Goal: Task Accomplishment & Management: Manage account settings

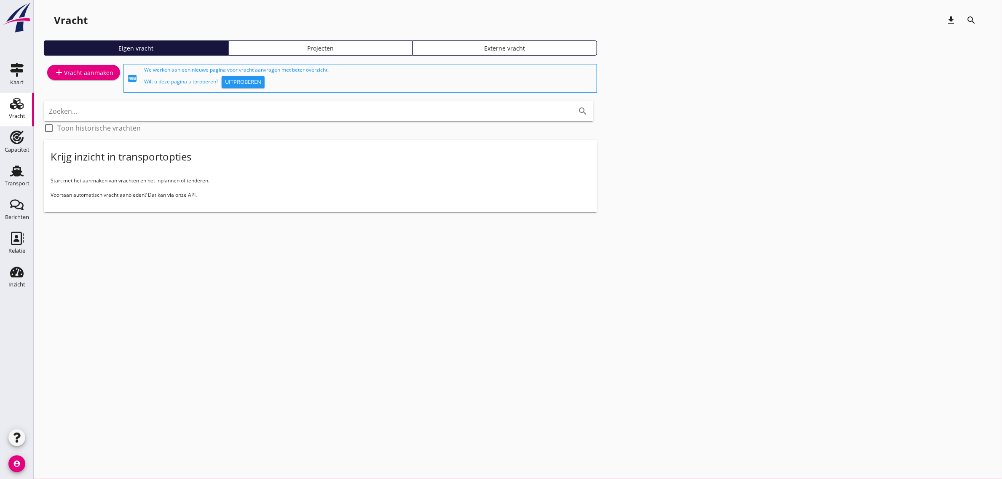
drag, startPoint x: 308, startPoint y: 284, endPoint x: 154, endPoint y: 250, distance: 157.8
click at [307, 285] on div "cancel You are impersonating another user. Vracht download search Eigen vracht …" at bounding box center [518, 239] width 969 height 479
click at [24, 181] on div "Transport" at bounding box center [17, 183] width 25 height 5
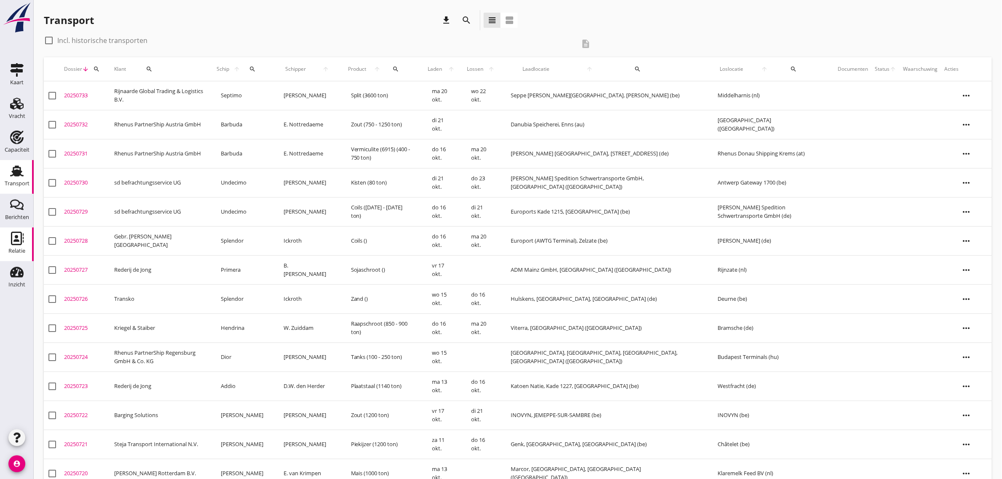
click at [13, 239] on icon "Relatie" at bounding box center [16, 238] width 13 height 13
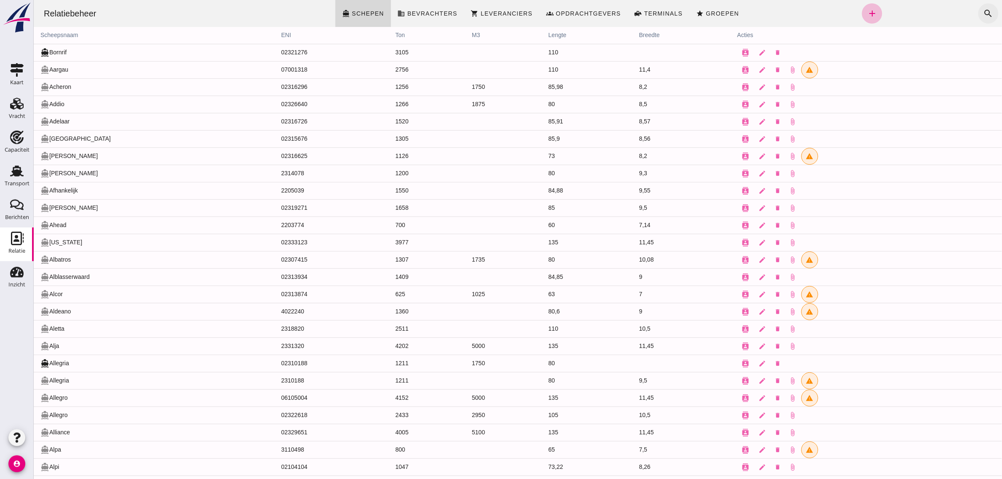
click at [983, 11] on icon "search" at bounding box center [988, 13] width 10 height 10
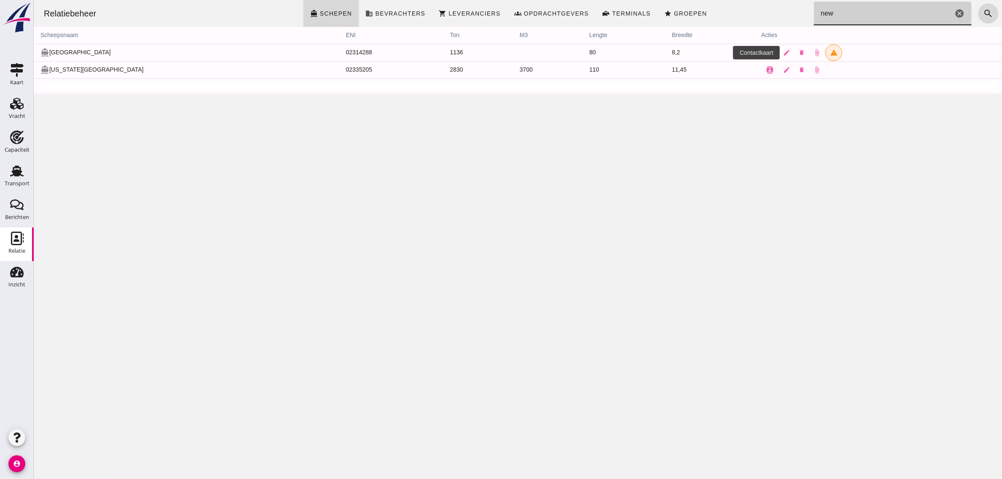
type input "new"
click at [766, 52] on icon "contacts" at bounding box center [770, 53] width 8 height 8
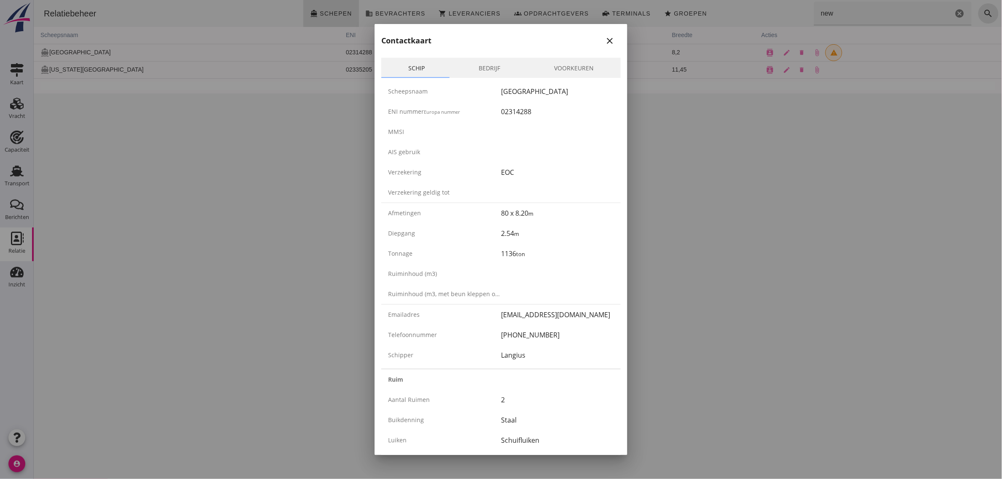
click at [605, 42] on icon "close" at bounding box center [610, 41] width 10 height 10
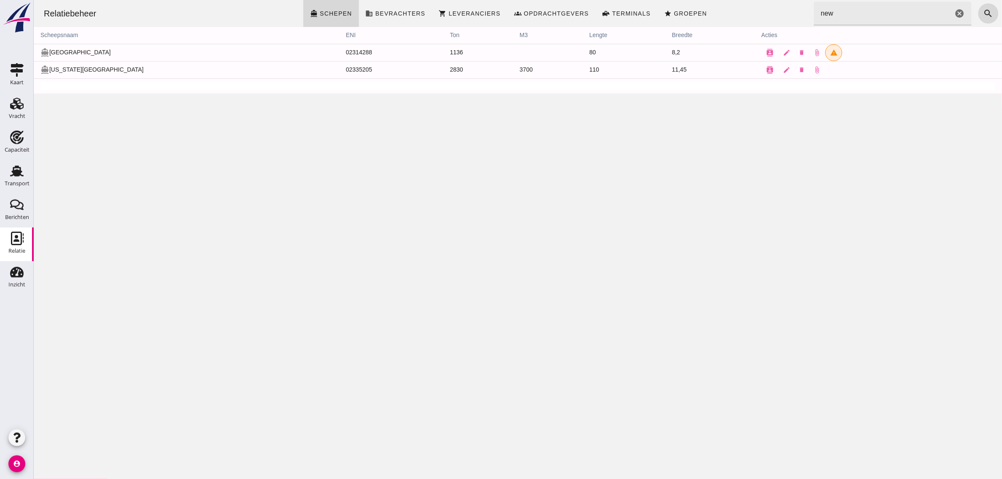
click at [502, 231] on div "Relatiebeheer directions_boat Schepen business Bevrachters shopping_cart Levera…" at bounding box center [517, 239] width 969 height 479
click at [766, 51] on icon "contacts" at bounding box center [770, 53] width 8 height 8
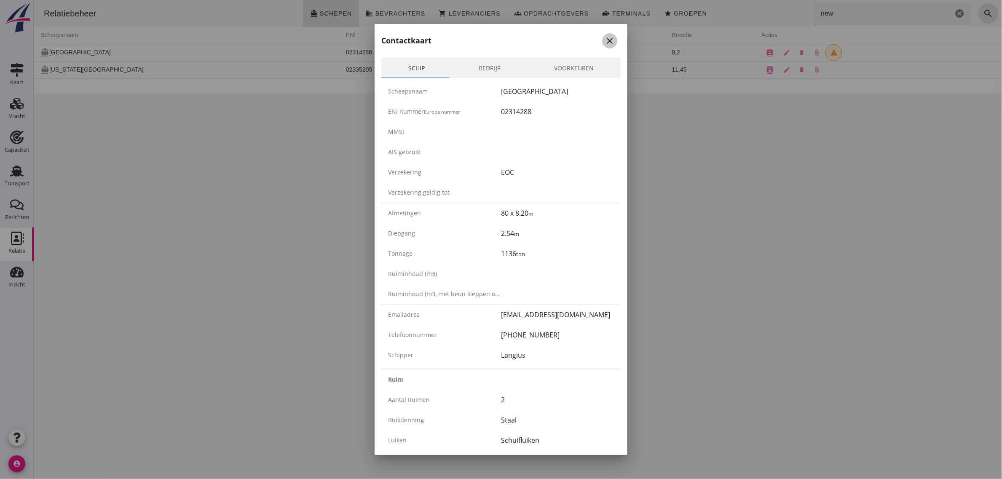
click at [606, 38] on icon "close" at bounding box center [610, 41] width 10 height 10
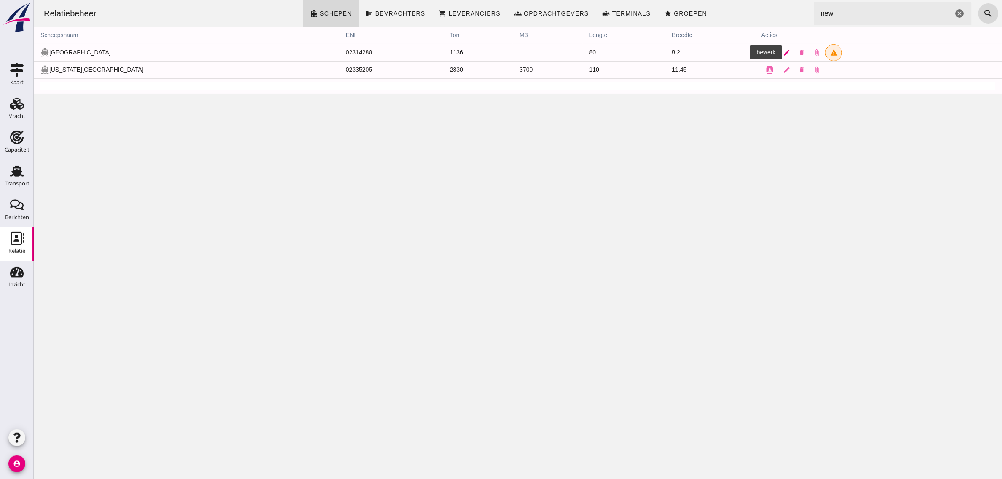
click at [783, 51] on icon "edit" at bounding box center [787, 53] width 8 height 8
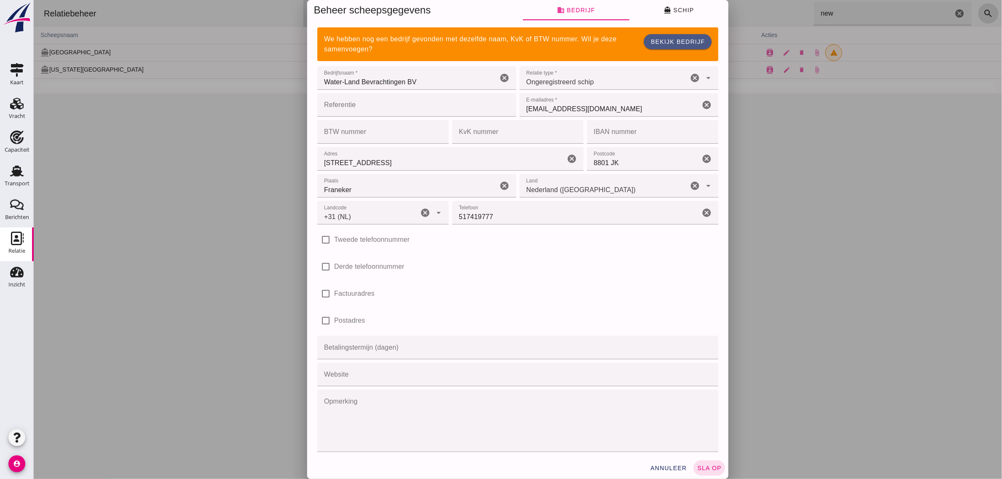
type input "+31 (NL)"
click at [675, 462] on button "annuleer" at bounding box center [669, 468] width 44 height 15
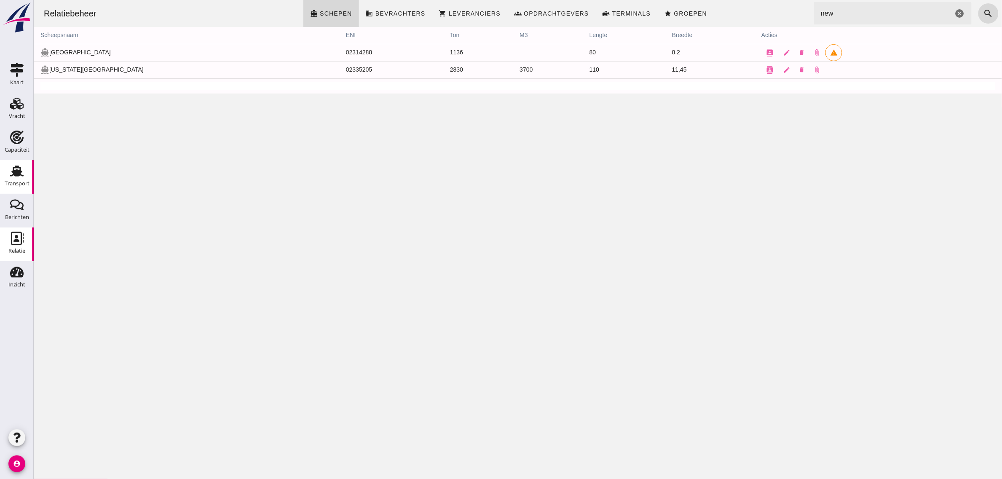
click at [16, 186] on div "Transport" at bounding box center [17, 183] width 25 height 5
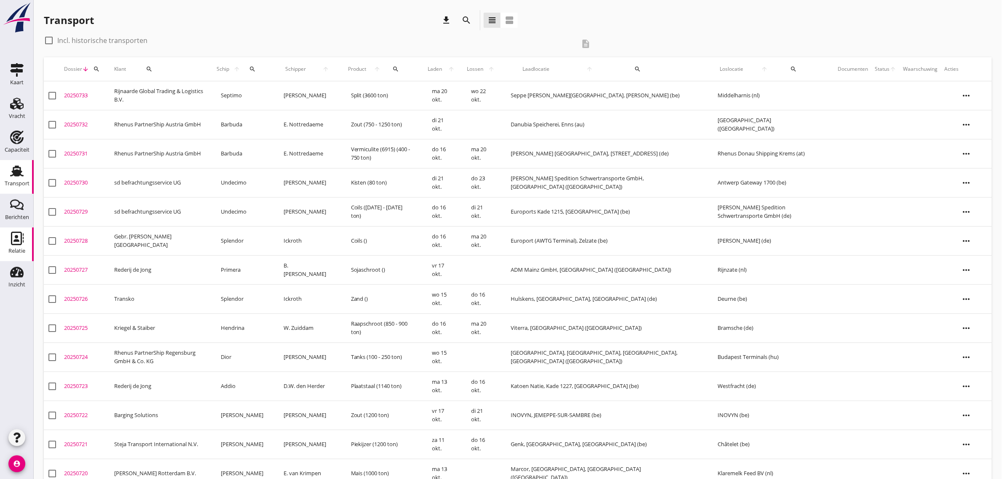
click at [23, 255] on div "Relatie" at bounding box center [16, 251] width 17 height 12
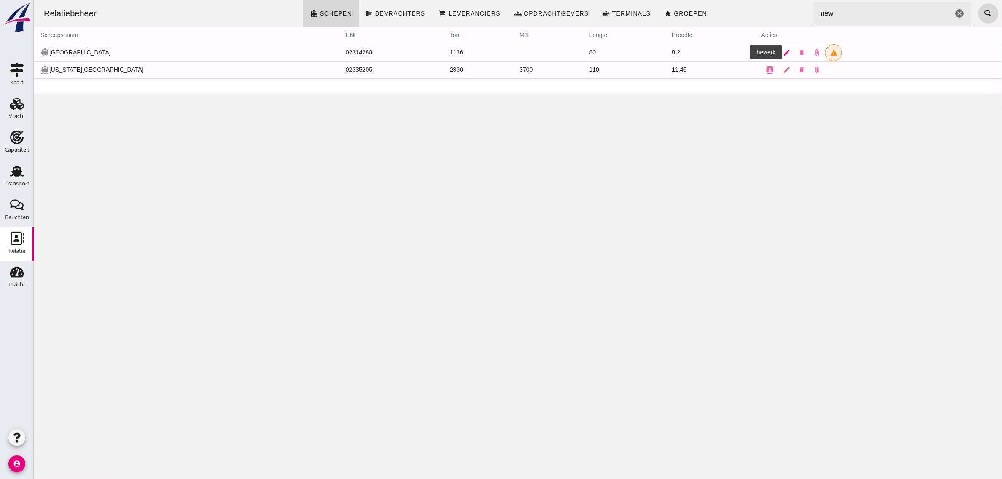
click at [783, 51] on icon "edit" at bounding box center [787, 53] width 8 height 8
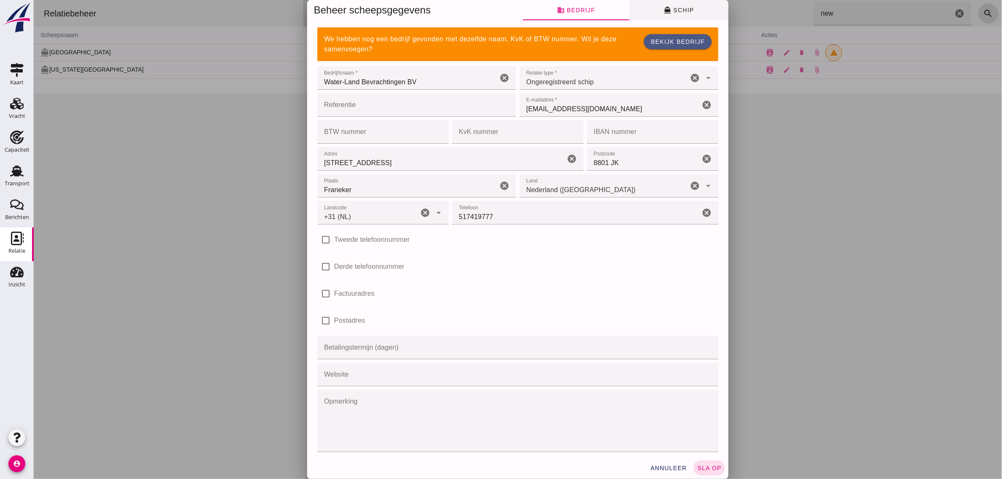
click at [675, 11] on span "directions_boat Schip" at bounding box center [678, 10] width 30 height 8
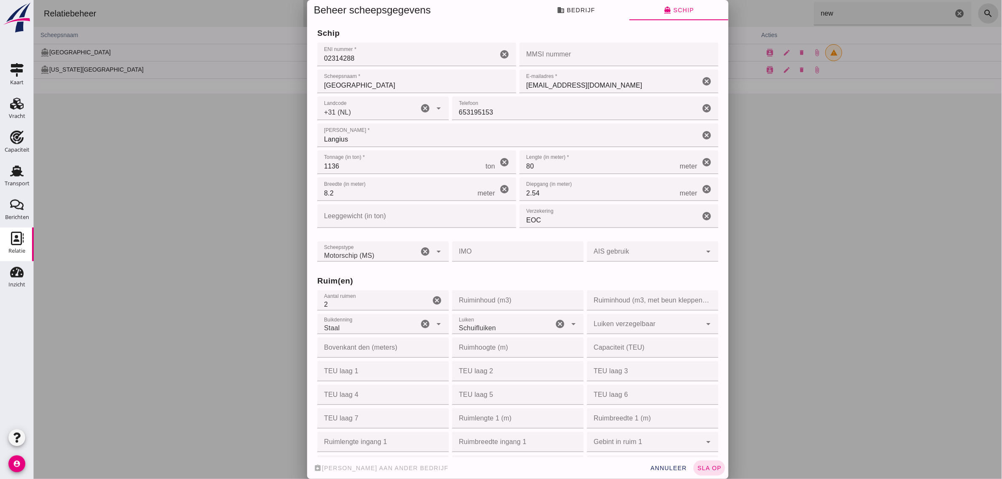
click at [499, 300] on input "Ruiminhoud (m3)" at bounding box center [515, 300] width 126 height 20
type input "1600"
click at [483, 283] on h3 "Ruim(en)" at bounding box center [517, 281] width 401 height 12
click at [605, 322] on div at bounding box center [644, 324] width 115 height 20
click at [612, 346] on div "[PERSON_NAME]" at bounding box center [641, 348] width 115 height 10
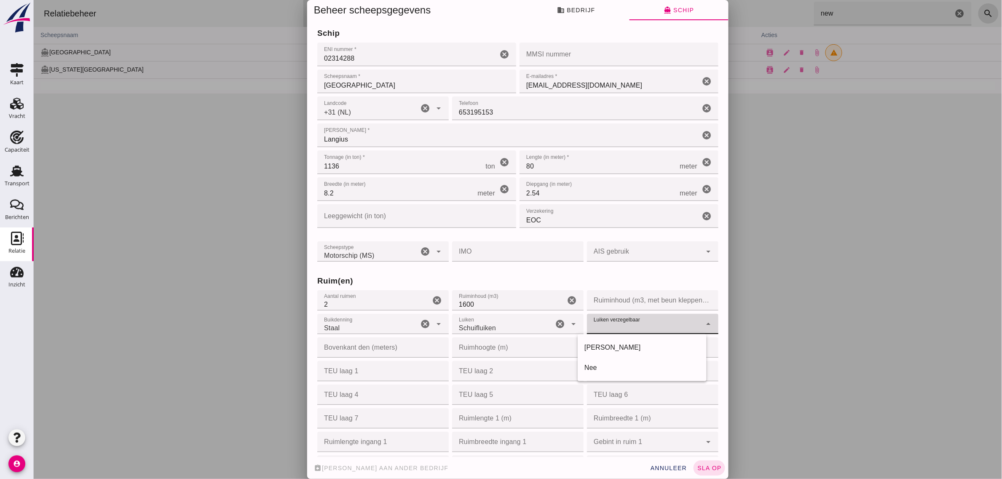
type input "yes"
click at [569, 267] on div "Ruim(en) Aantal ruimen Aantal ruimen 2 cancel Ruiminhoud (m3) Ruiminhoud (m3) 1…" at bounding box center [517, 429] width 405 height 332
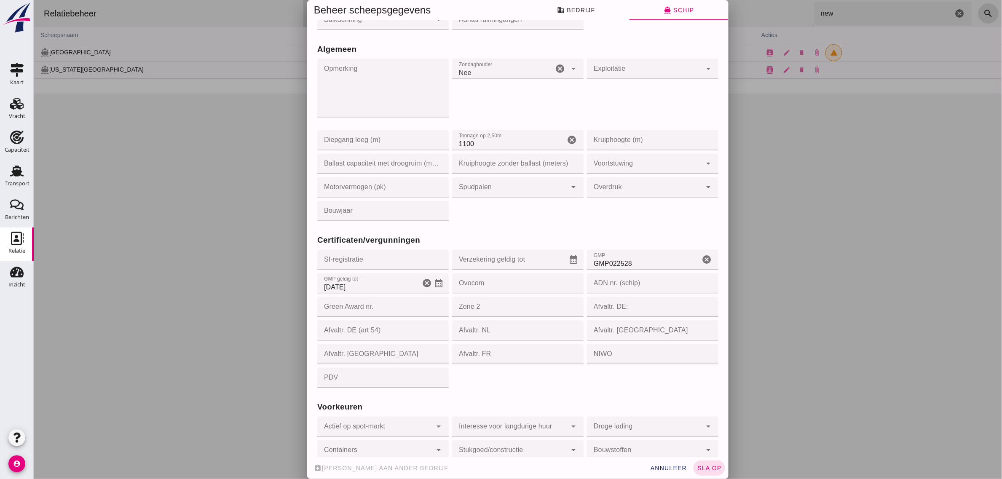
scroll to position [580, 0]
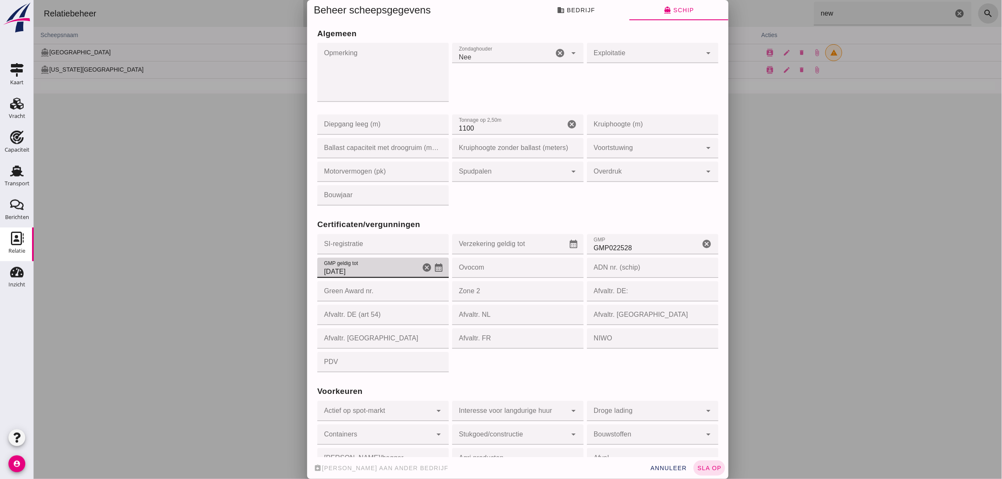
click at [433, 267] on icon "calendar_month" at bounding box center [438, 268] width 10 height 10
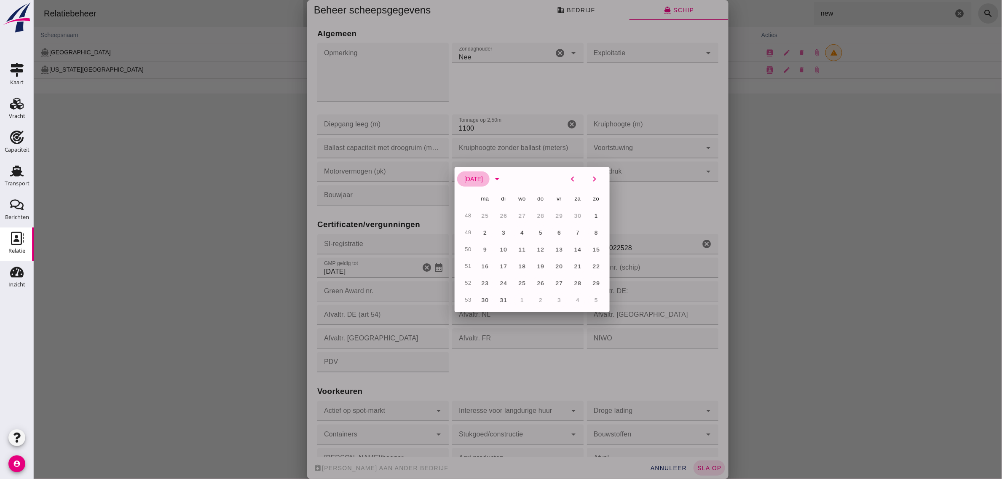
click at [483, 180] on span "[DATE]" at bounding box center [473, 179] width 19 height 7
click at [502, 178] on icon "arrow_drop_down" at bounding box center [497, 179] width 10 height 10
click at [560, 255] on button "2026" at bounding box center [578, 251] width 36 height 15
click at [538, 279] on button "31" at bounding box center [540, 283] width 15 height 15
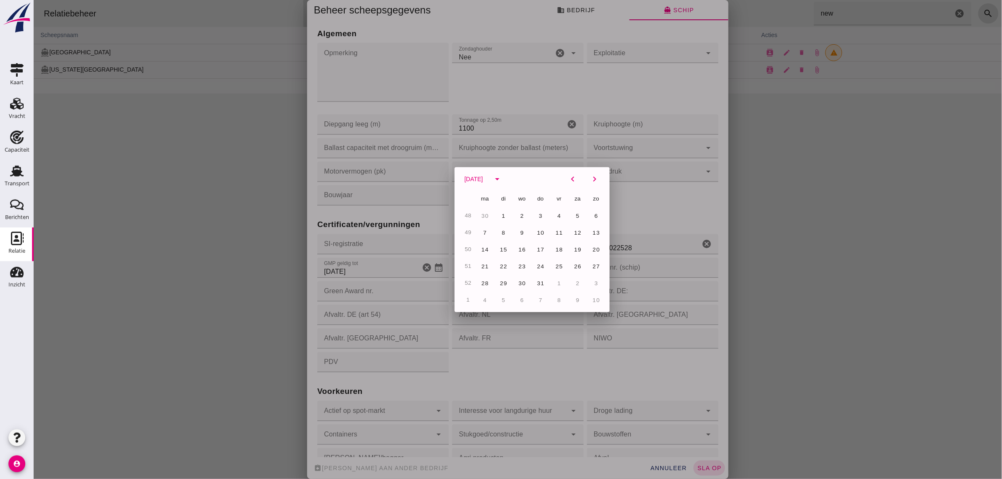
type input "[DATE]"
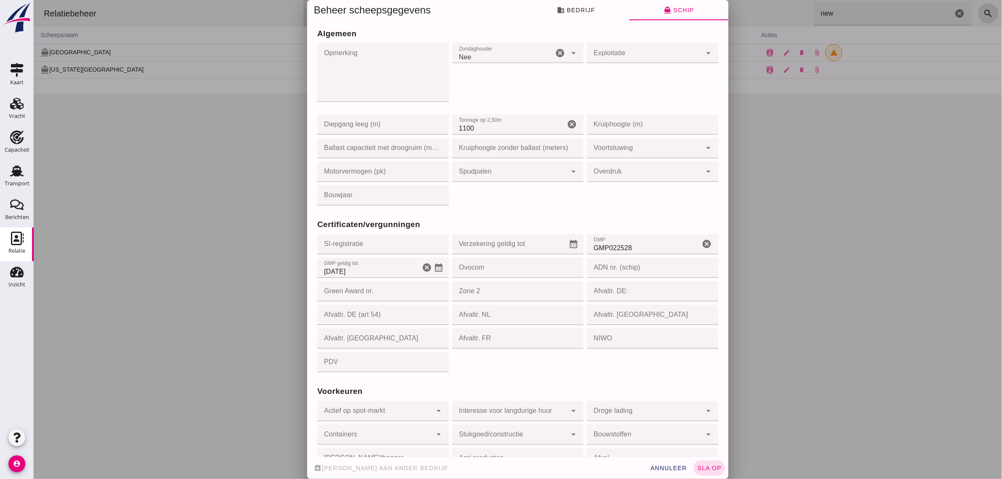
click at [519, 200] on div "Algemeen Opmerking Opmerking cancel Zondaghouder Zondaghouder Nee no cancel arr…" at bounding box center [517, 111] width 405 height 191
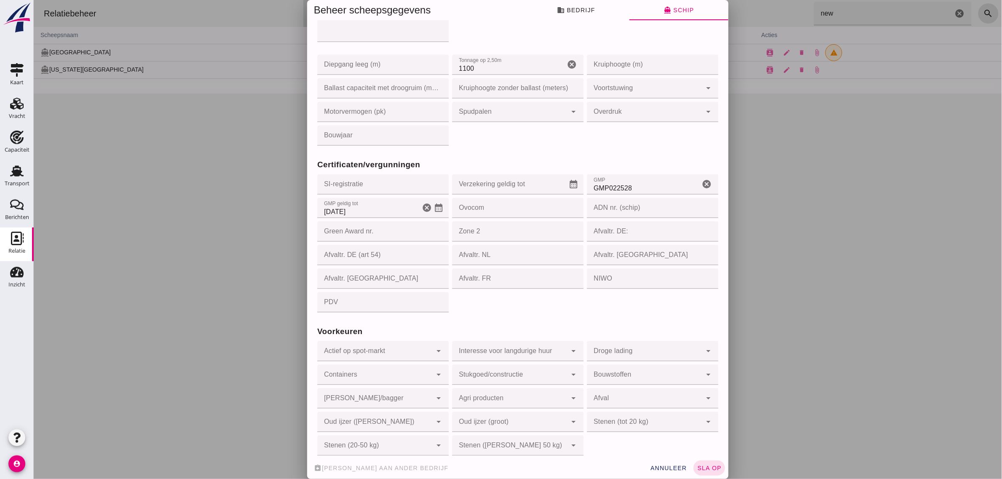
scroll to position [647, 0]
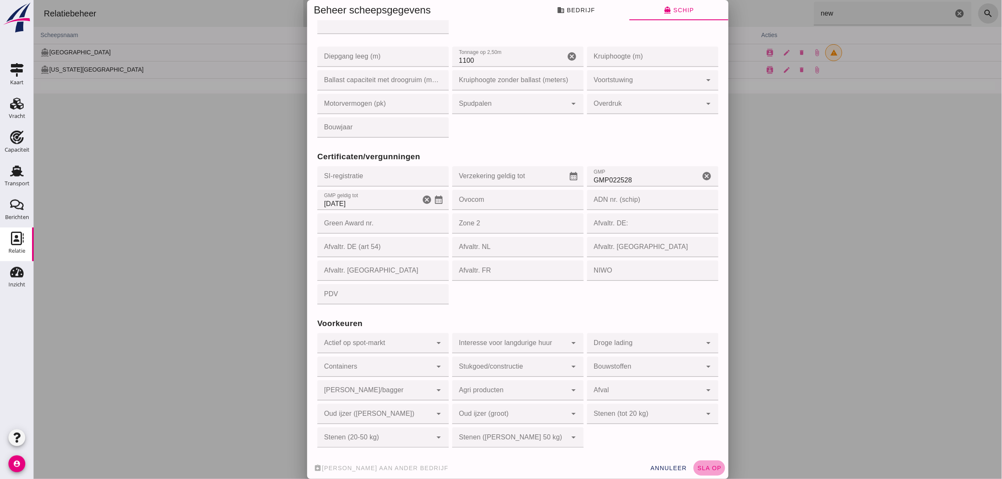
click at [704, 472] on button "sla op" at bounding box center [709, 468] width 32 height 15
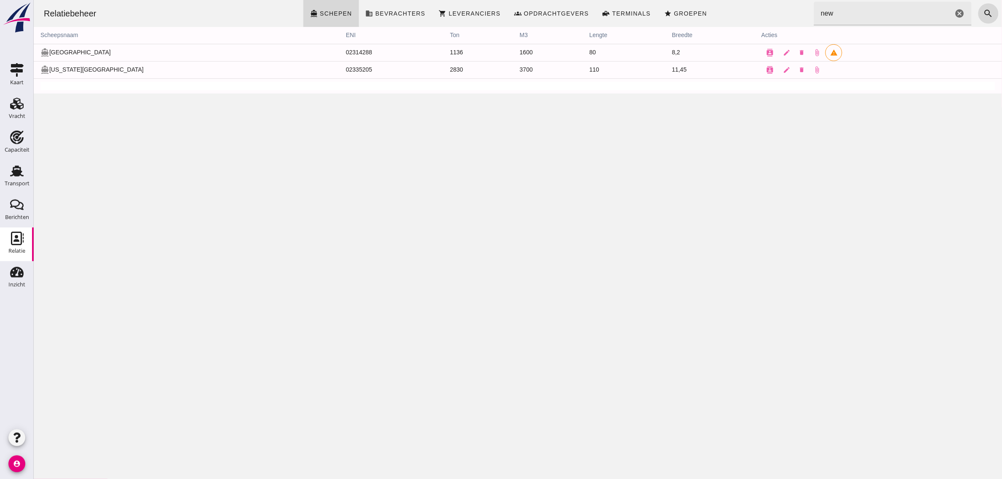
scroll to position [0, 0]
click at [766, 53] on icon "contacts" at bounding box center [770, 53] width 8 height 8
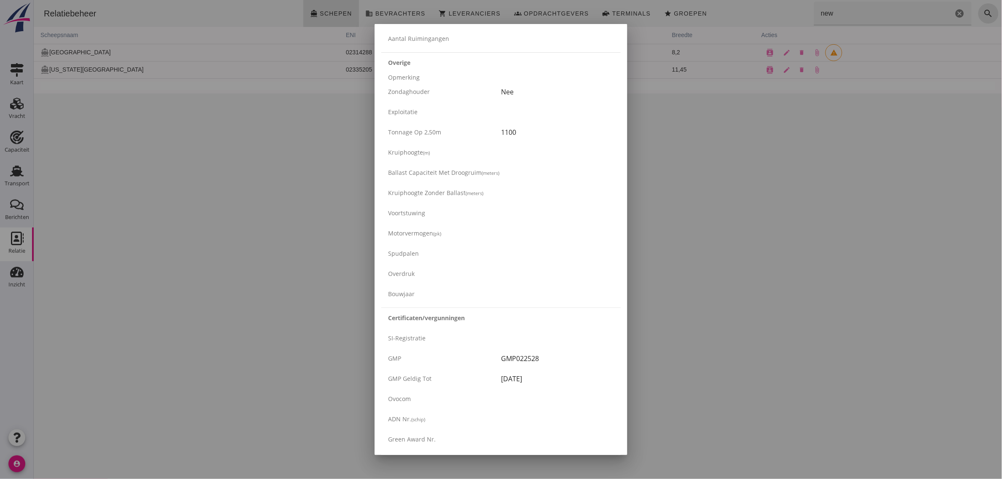
scroll to position [1280, 0]
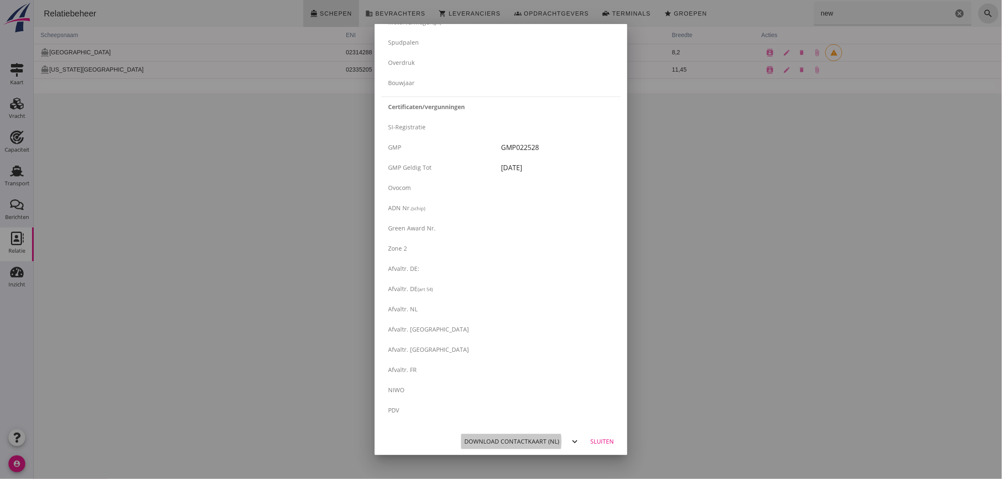
click at [534, 442] on div "Download contactkaart (nl)" at bounding box center [511, 441] width 95 height 9
click at [590, 439] on div "Sluiten" at bounding box center [602, 441] width 24 height 9
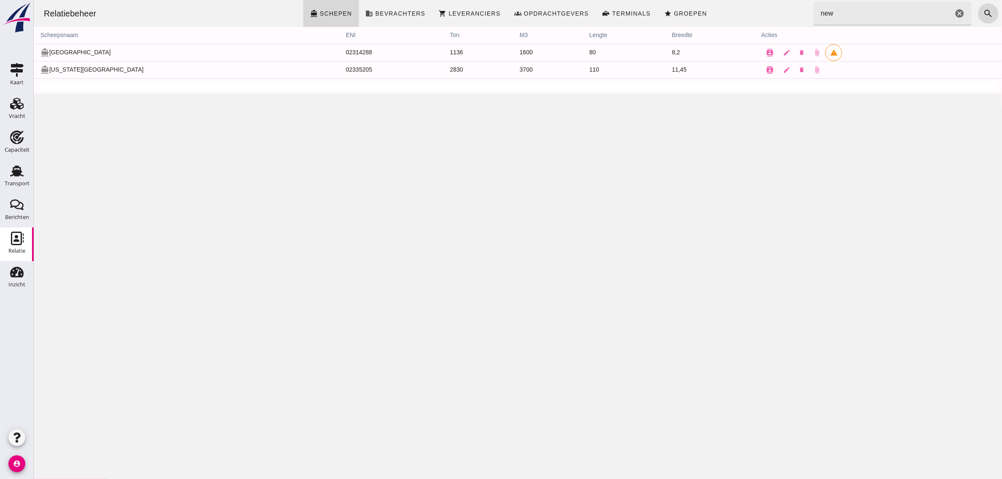
scroll to position [0, 0]
click at [0, 177] on link "Transport Transport" at bounding box center [17, 177] width 34 height 34
